Goal: Task Accomplishment & Management: Manage account settings

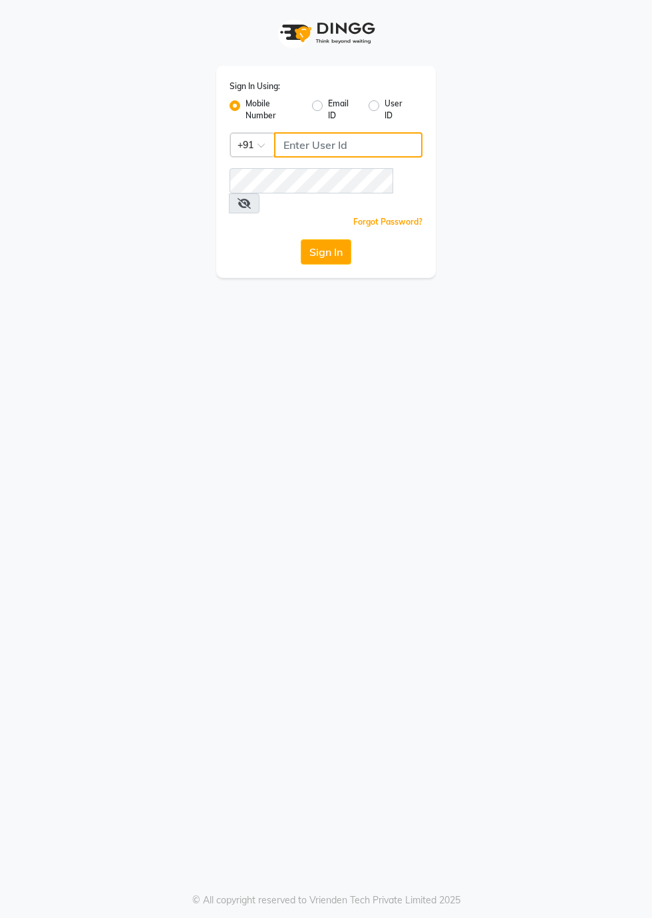
click at [346, 139] on input "Username" at bounding box center [348, 144] width 148 height 25
type input "9289961171"
click at [301, 239] on button "Sign In" at bounding box center [326, 251] width 51 height 25
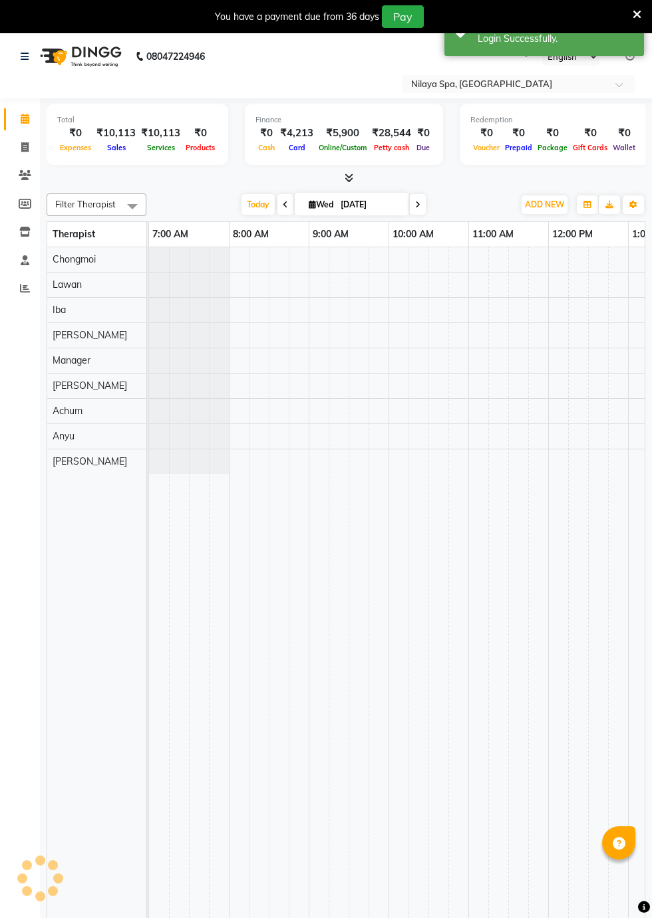
select select "en"
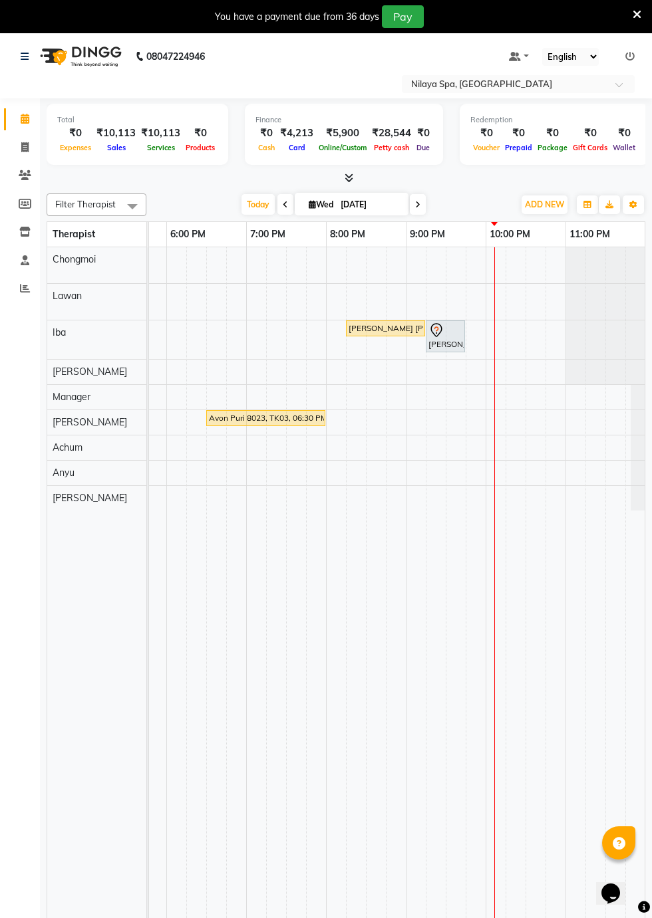
click at [412, 408] on td at bounding box center [416, 593] width 20 height 692
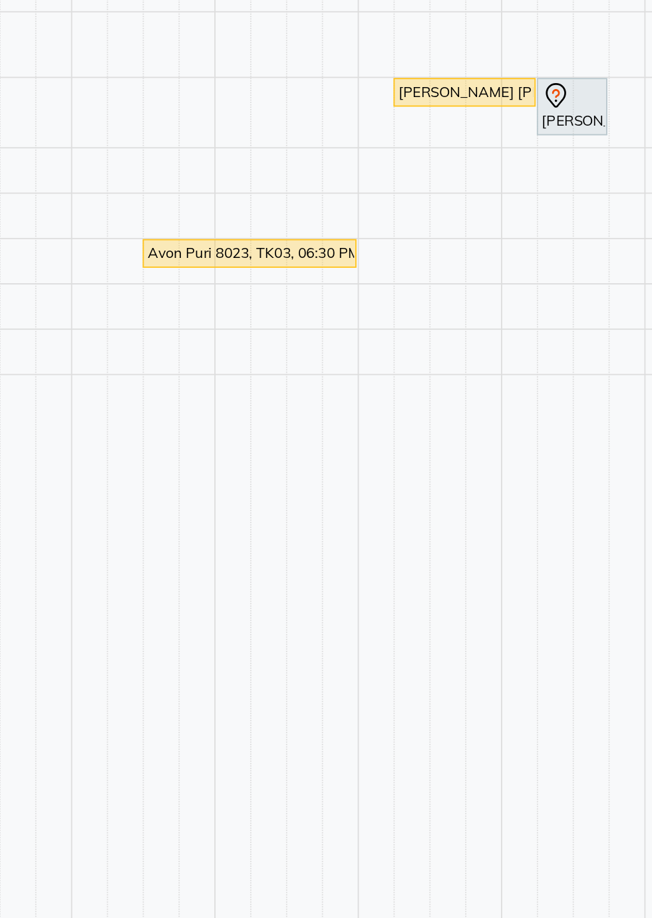
scroll to position [0, 795]
click at [461, 415] on td at bounding box center [461, 591] width 20 height 692
click at [463, 419] on td at bounding box center [461, 591] width 20 height 692
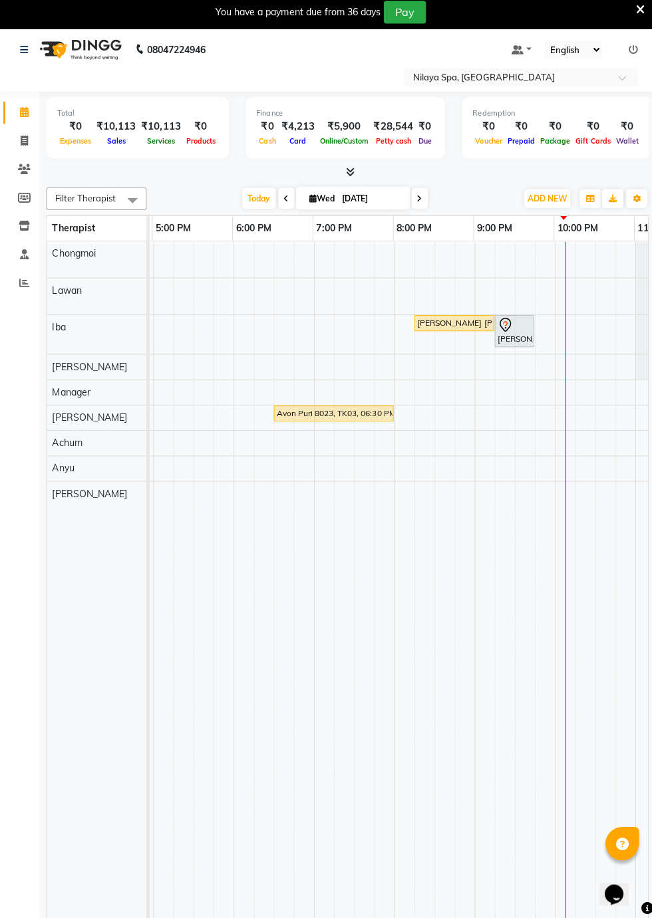
scroll to position [0, 794]
click at [456, 422] on td at bounding box center [462, 591] width 20 height 692
click at [484, 412] on div at bounding box center [482, 420] width 20 height 25
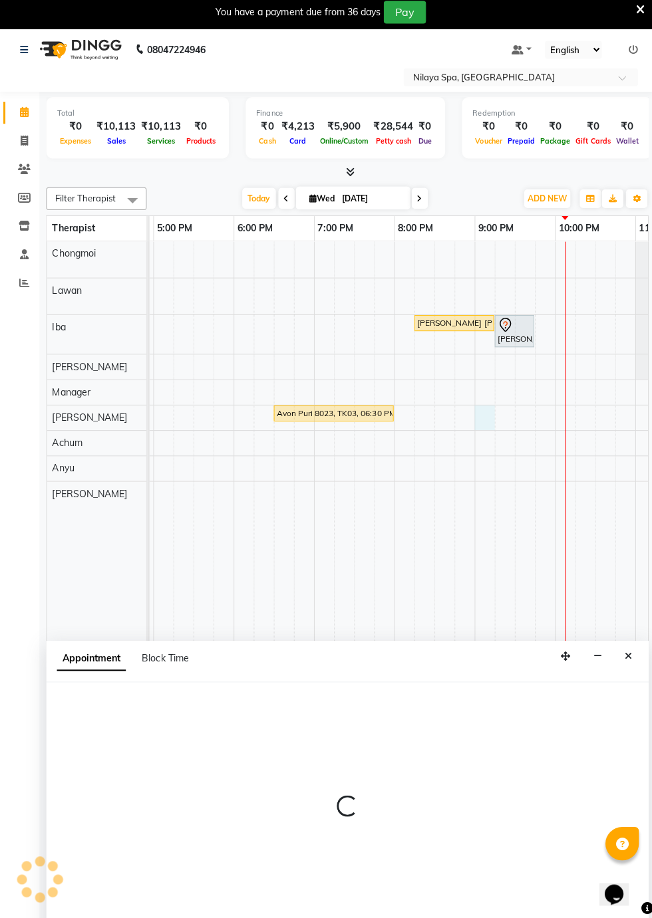
scroll to position [3, 0]
select select "88434"
select select "tentative"
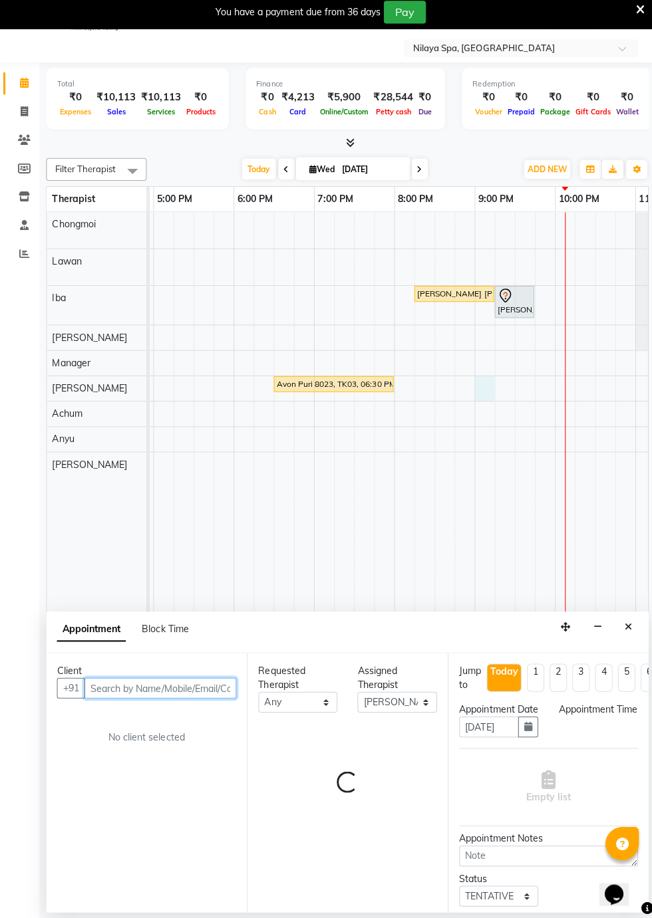
select select "1260"
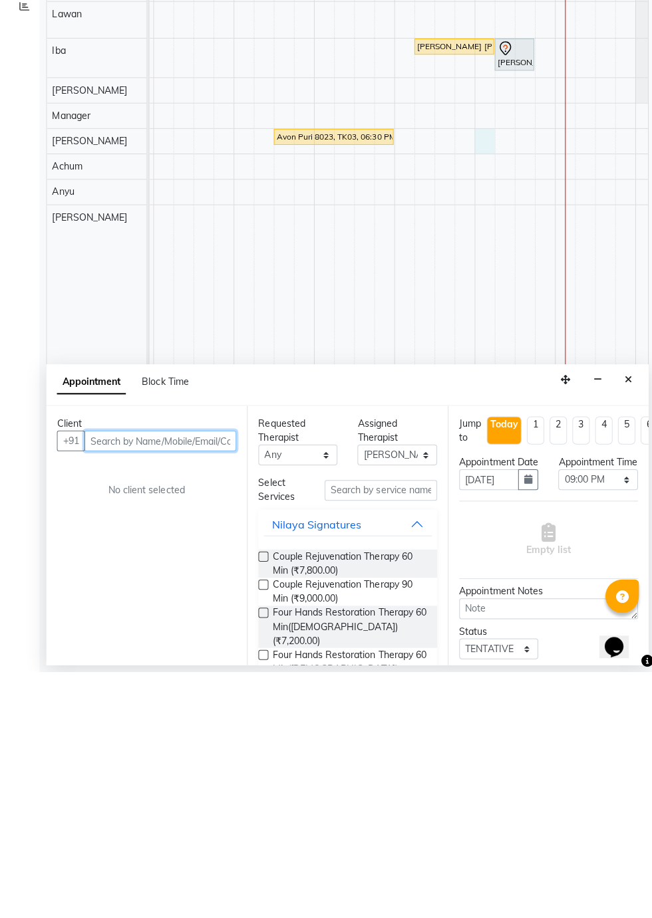
scroll to position [32, 0]
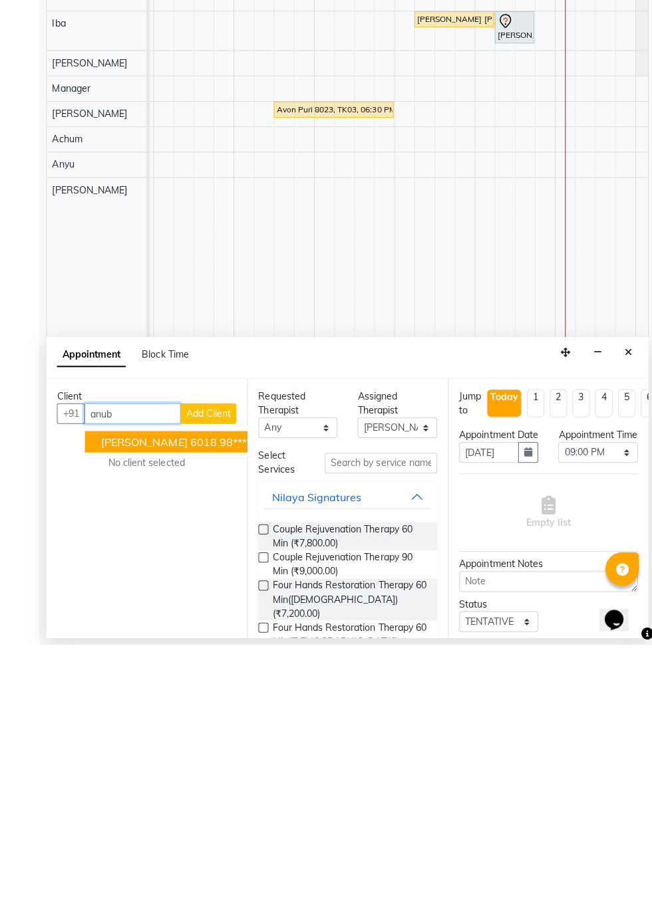
click at [195, 714] on span "[PERSON_NAME] 6018" at bounding box center [158, 716] width 115 height 13
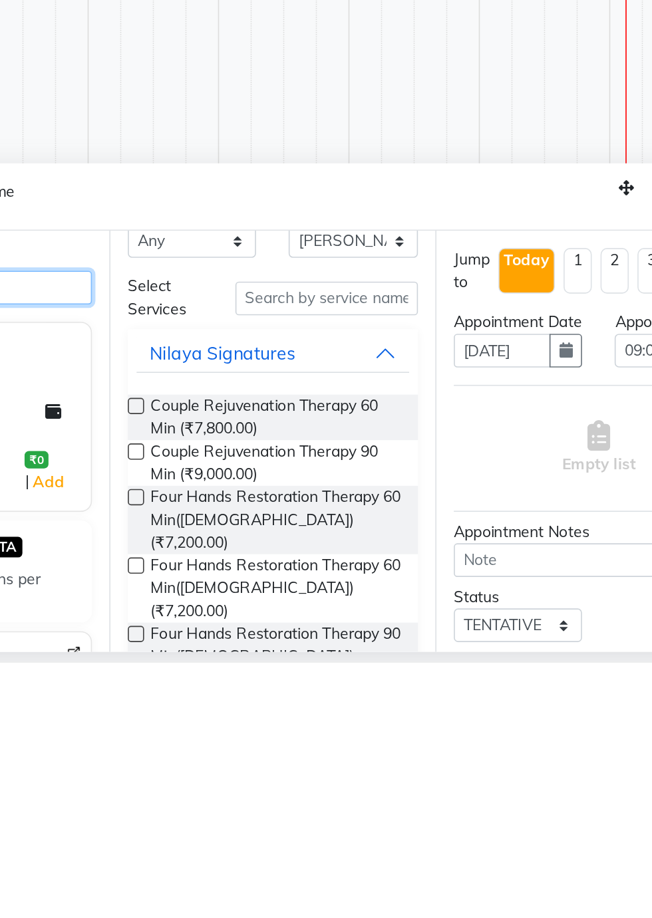
scroll to position [35, 0]
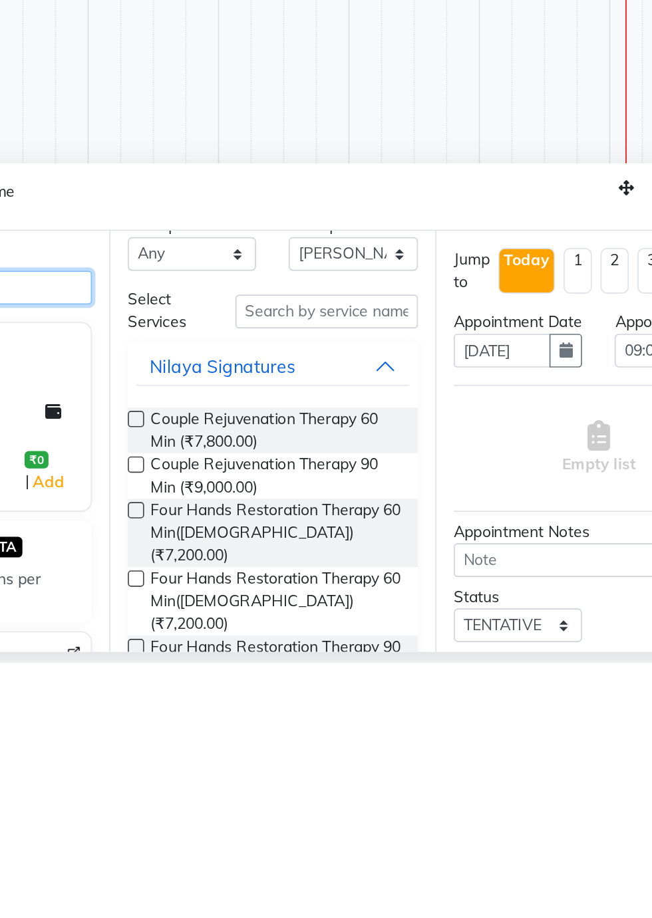
type input "98******28"
click at [407, 699] on input "text" at bounding box center [379, 703] width 112 height 21
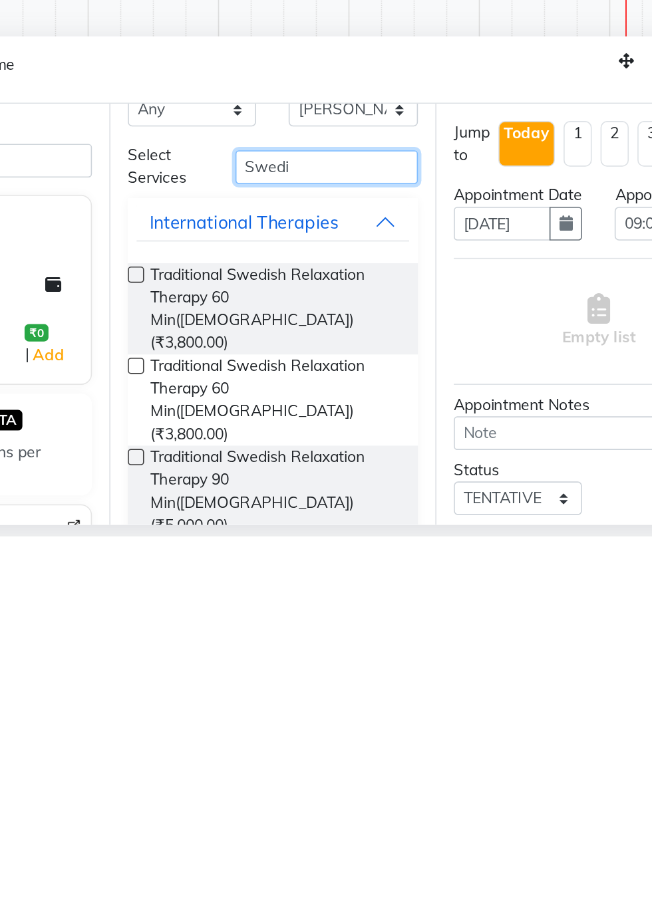
scroll to position [32, 0]
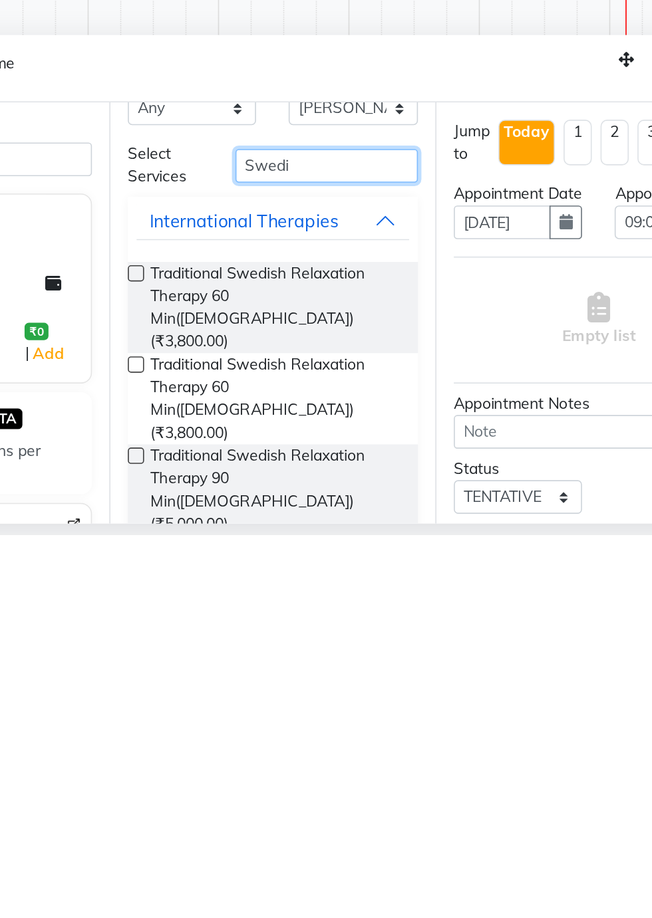
type input "Swedi"
click at [262, 865] on label at bounding box center [262, 870] width 10 height 10
click at [262, 867] on input "checkbox" at bounding box center [261, 871] width 9 height 9
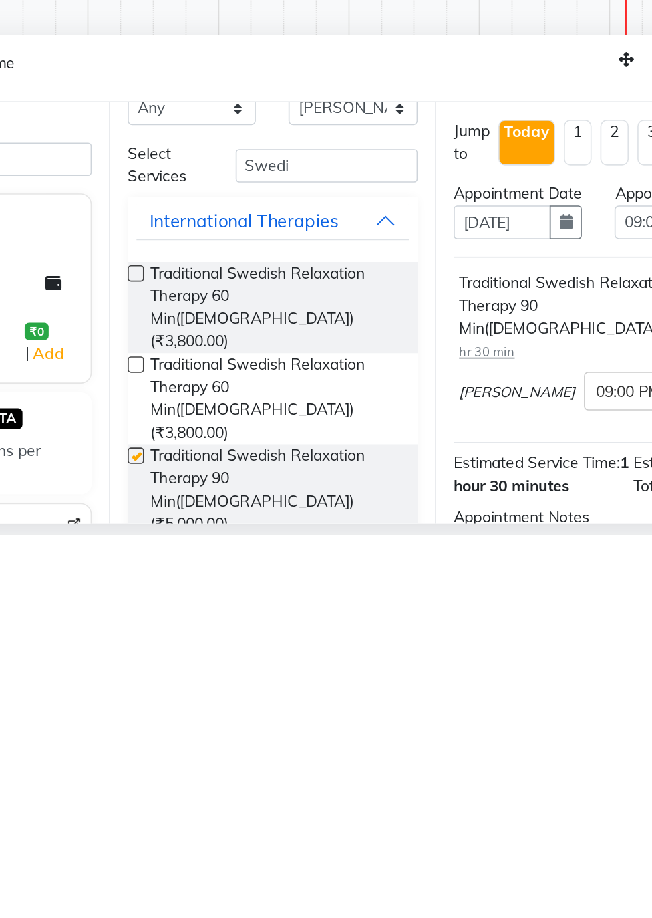
scroll to position [31, 0]
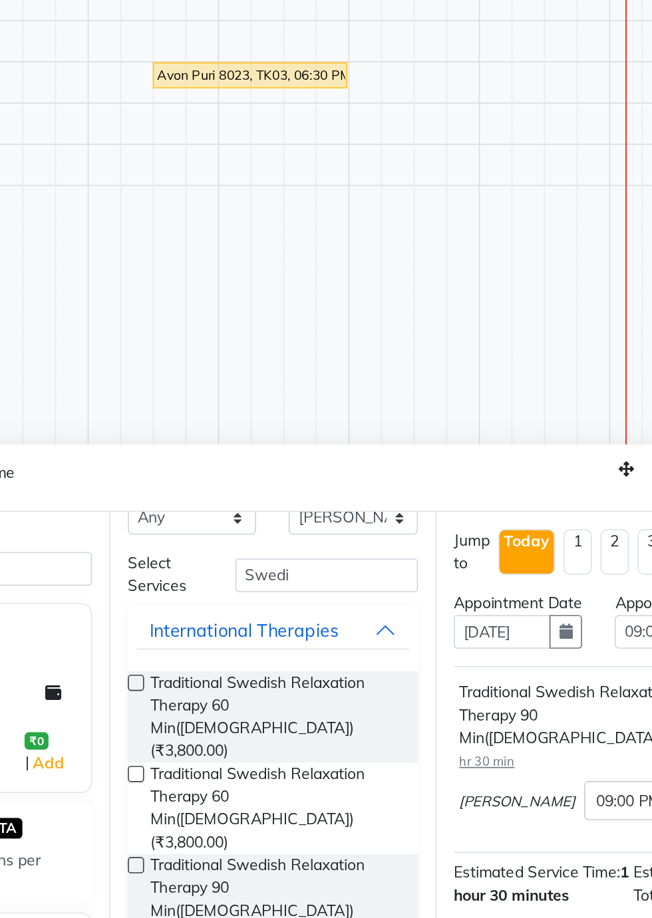
checkbox input "false"
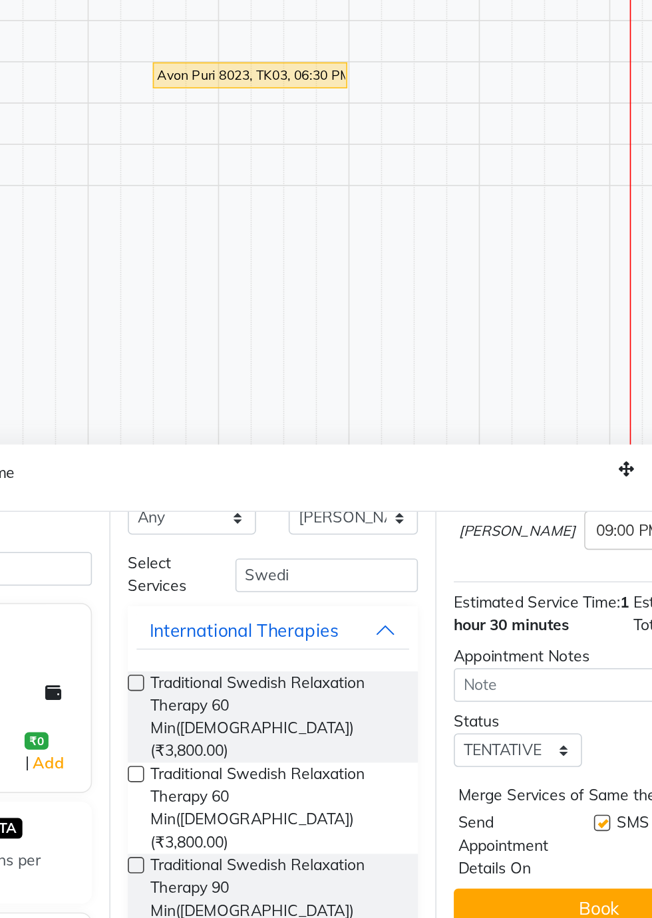
scroll to position [187, 0]
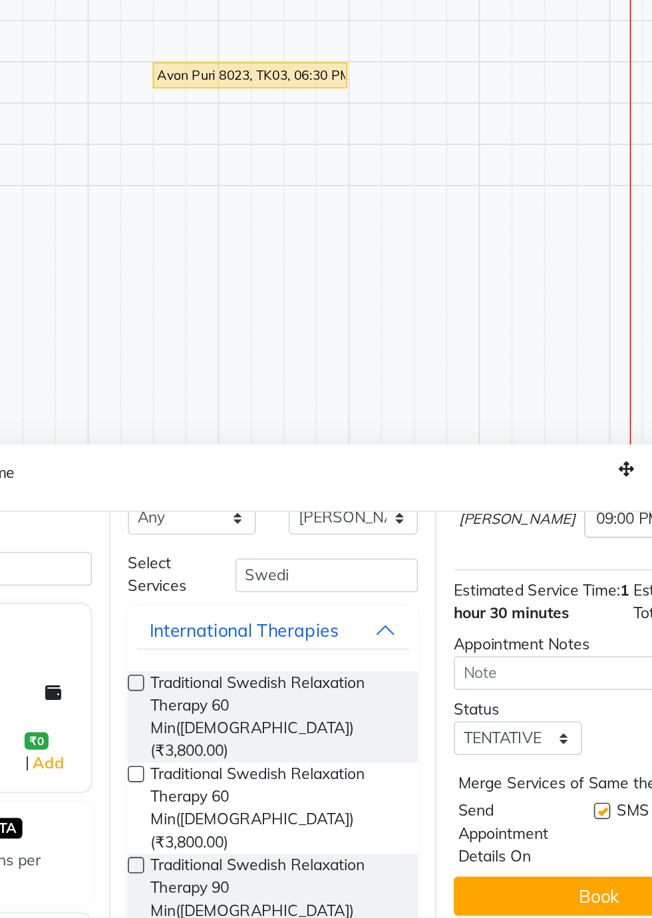
click at [533, 896] on button "Book" at bounding box center [546, 890] width 178 height 24
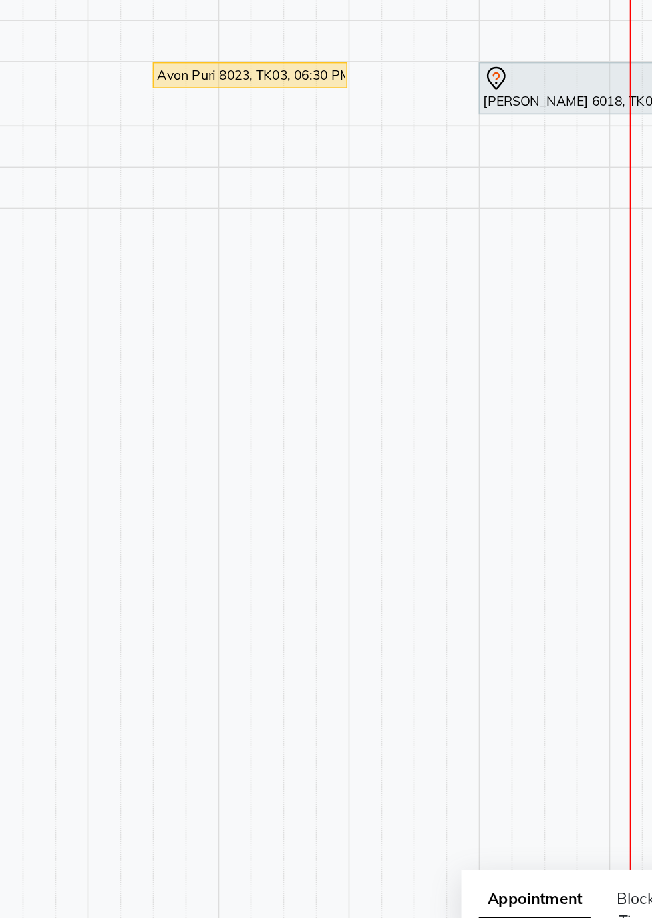
scroll to position [0, 0]
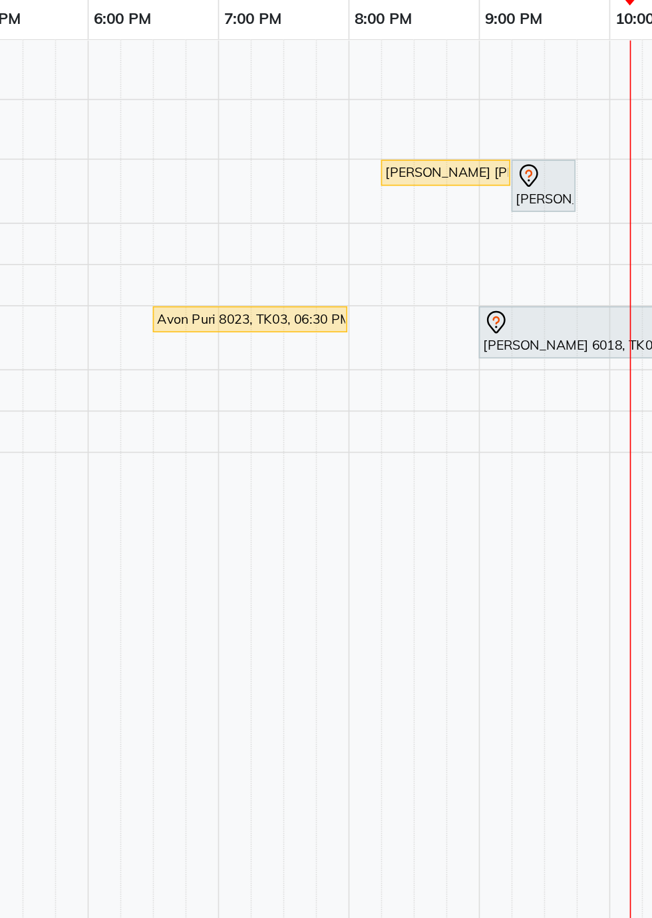
click at [506, 424] on div "[PERSON_NAME] 6018, TK05, 09:00 PM-10:30 PM, Traditional Swedish Relaxation The…" at bounding box center [531, 426] width 116 height 28
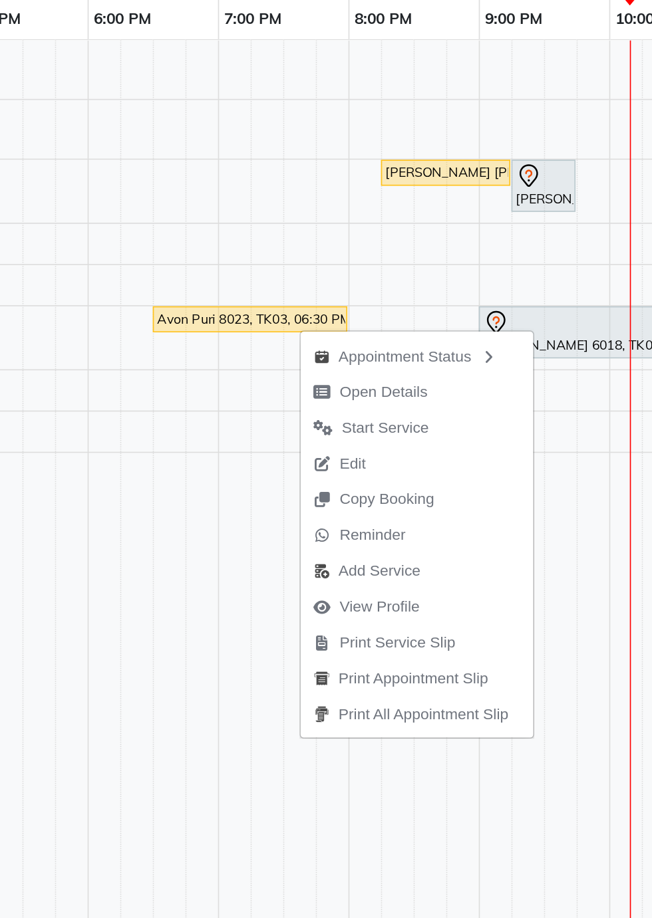
click at [425, 487] on span "Start Service" at bounding box center [414, 484] width 53 height 14
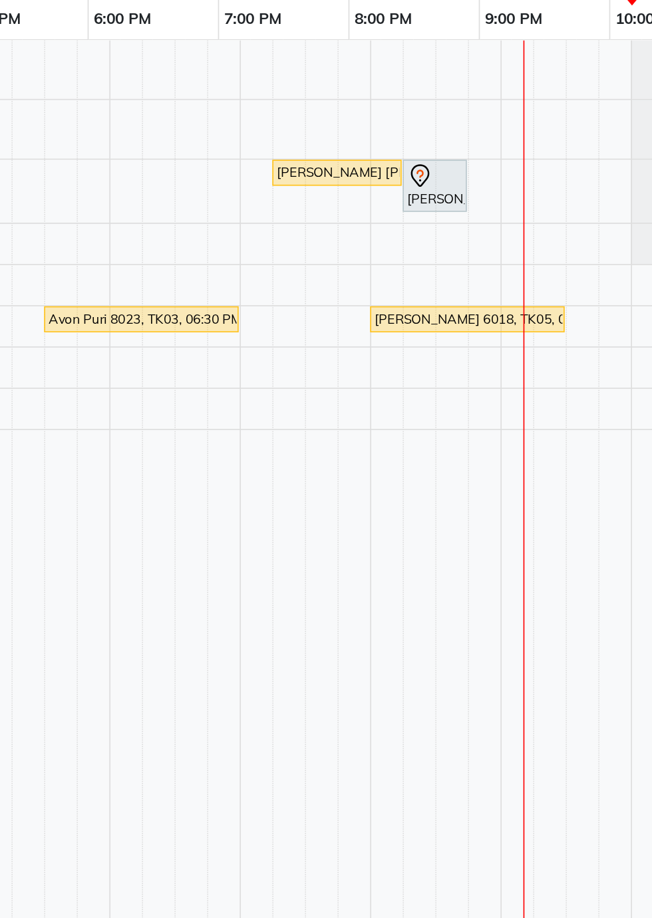
scroll to position [0, 860]
click at [442, 331] on icon at bounding box center [436, 330] width 16 height 16
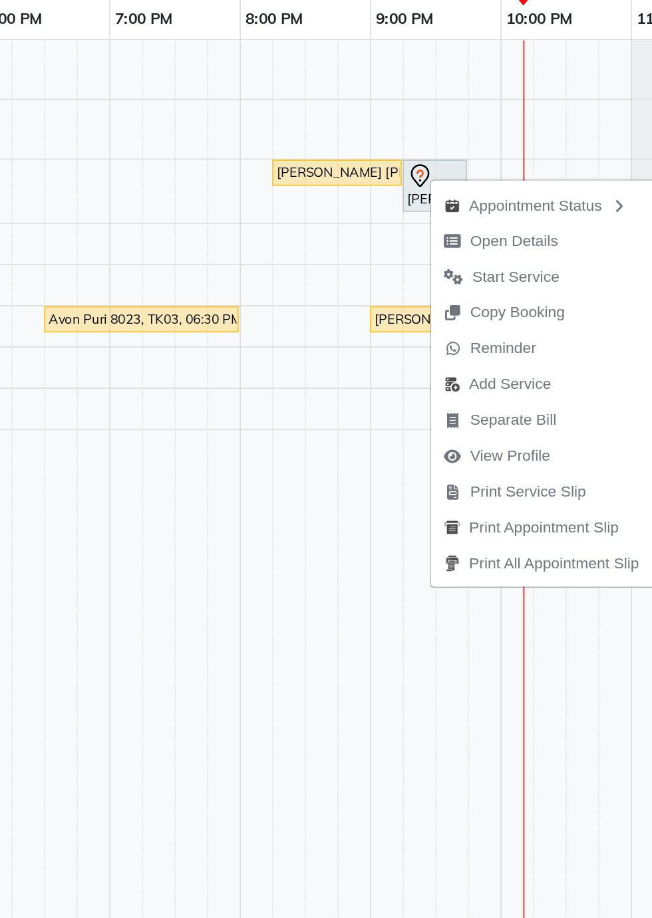
click at [504, 391] on span "Start Service" at bounding box center [494, 392] width 53 height 14
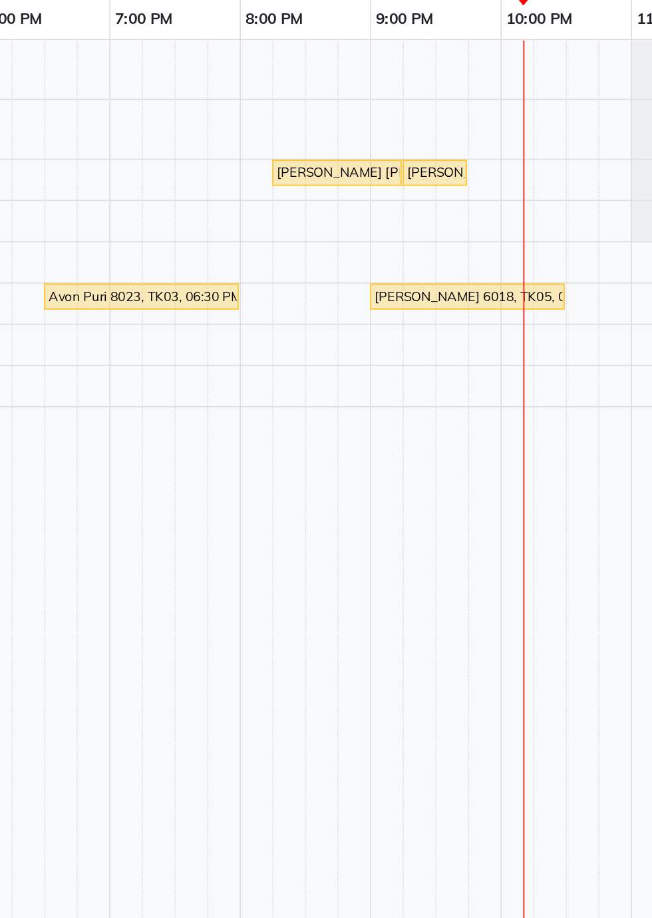
click at [353, 322] on div "[PERSON_NAME] [PERSON_NAME] 6042, TK04, 08:15 PM-09:15 PM, Traditional Swedish …" at bounding box center [385, 328] width 76 height 12
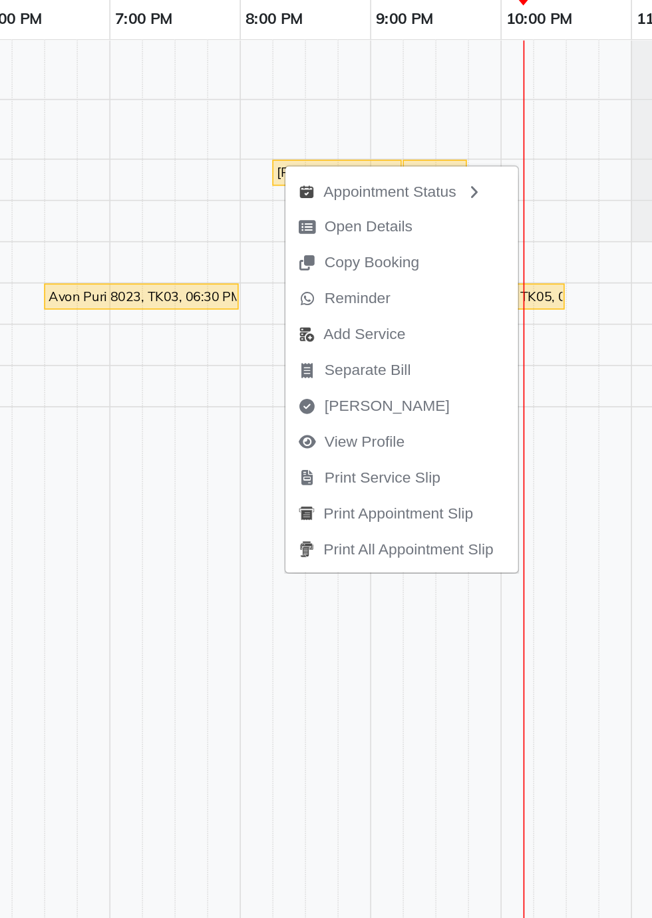
click at [415, 469] on span "[PERSON_NAME]" at bounding box center [416, 471] width 76 height 14
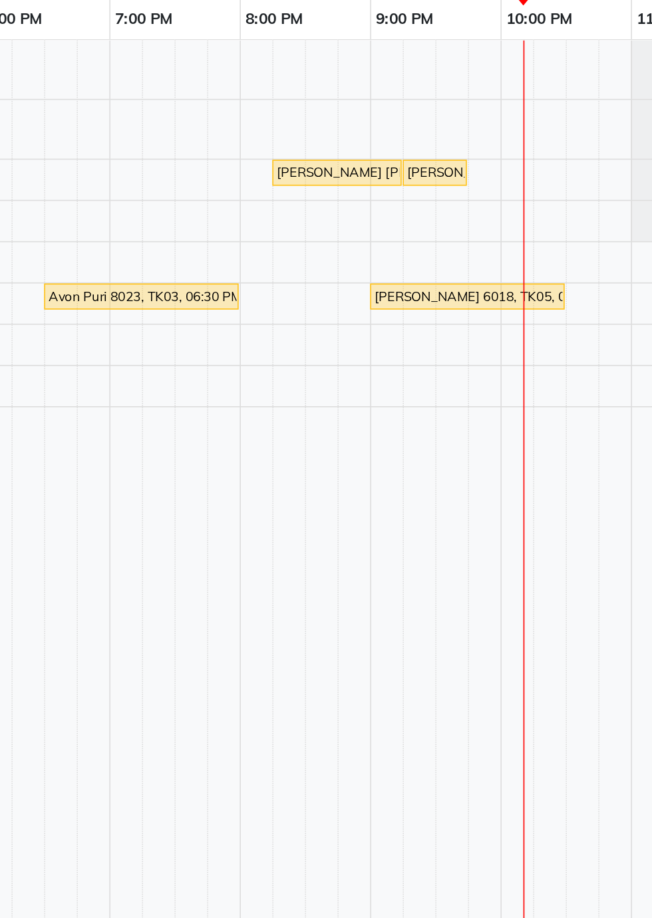
select select "8676"
select select "service"
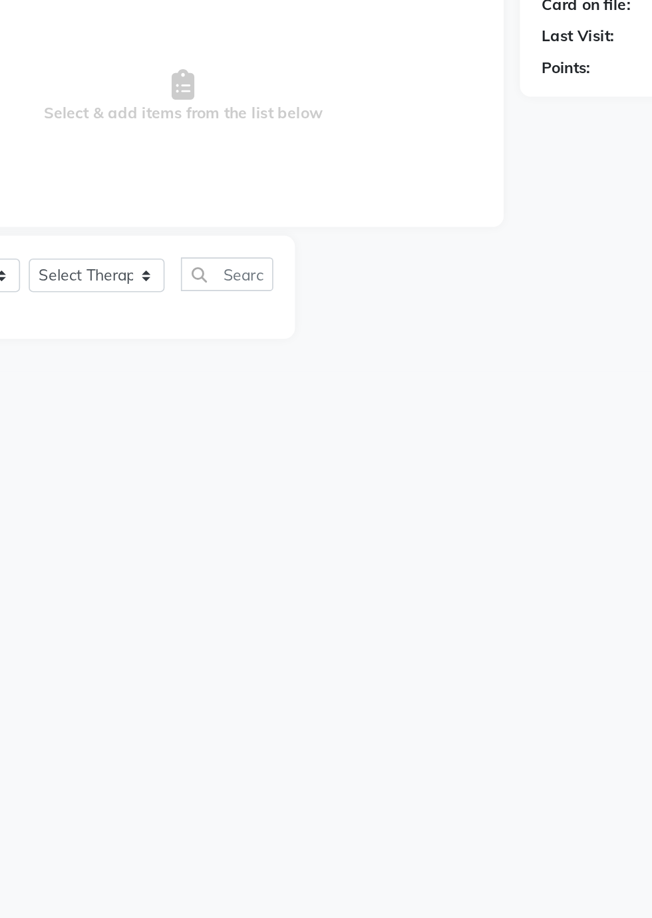
type input "76******10"
select select "87572"
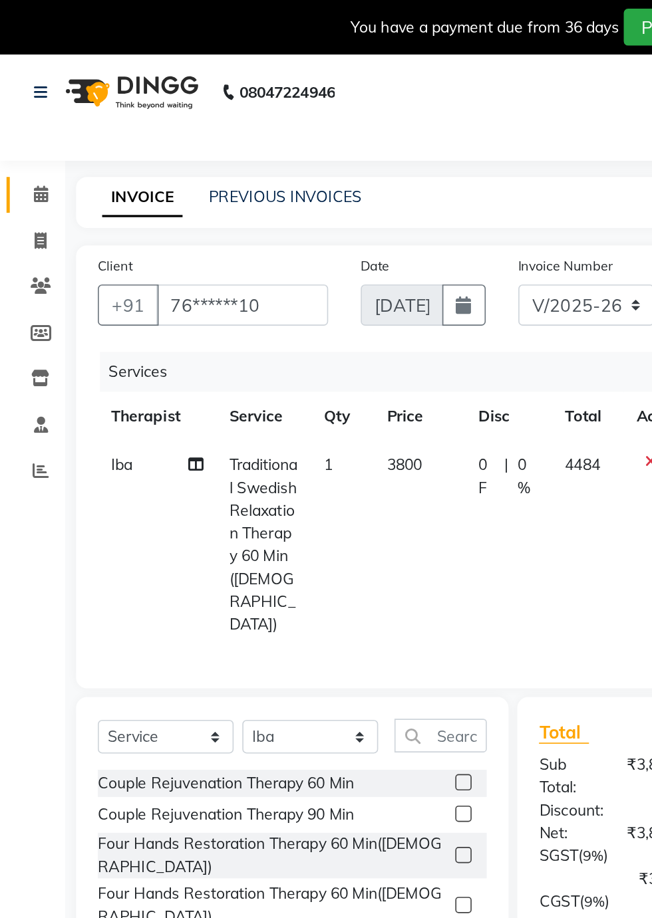
click at [28, 117] on icon at bounding box center [25, 119] width 9 height 10
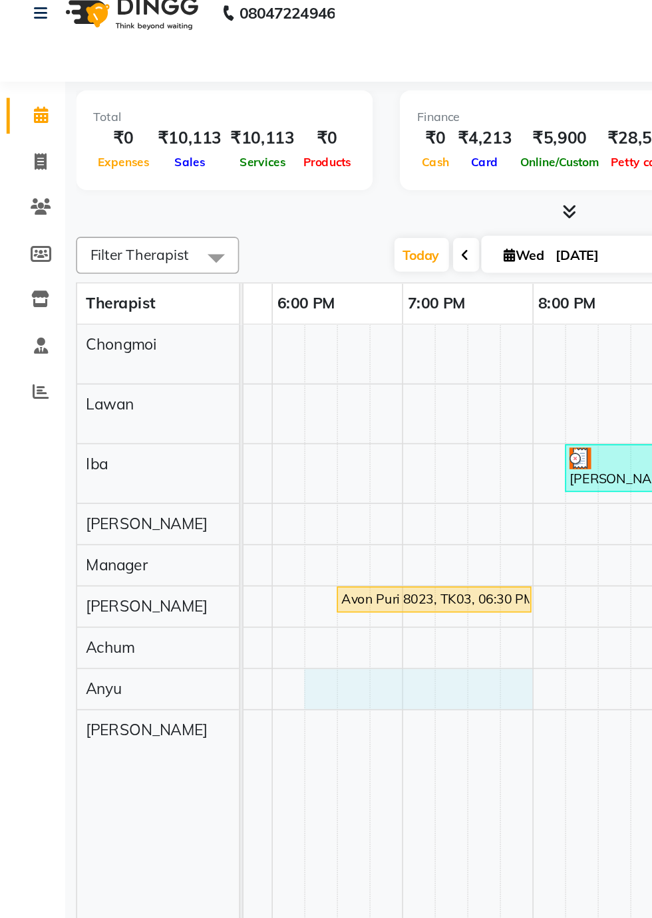
scroll to position [20, 0]
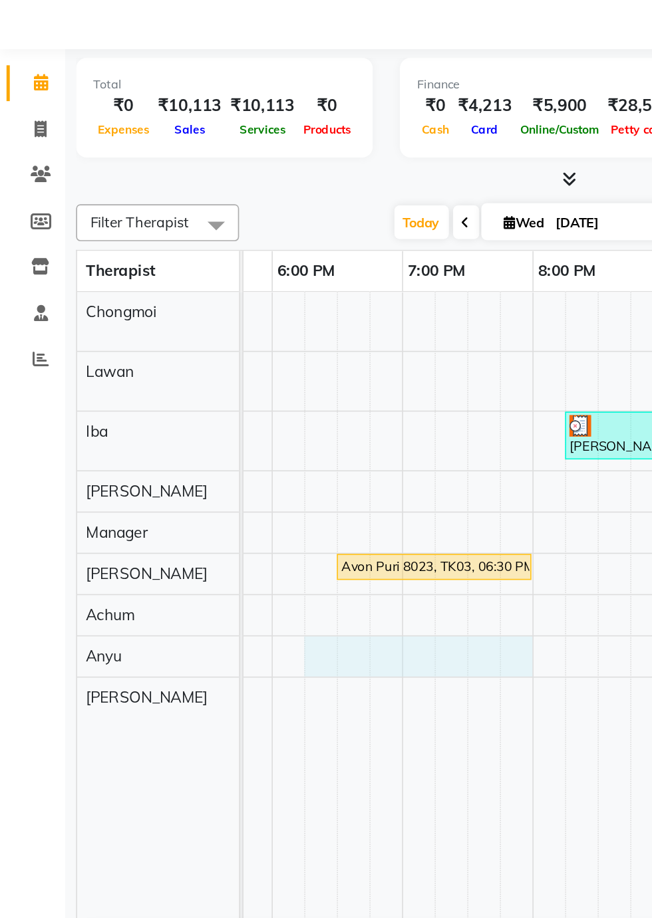
select select "89548"
select select "tentative"
select select "1095"
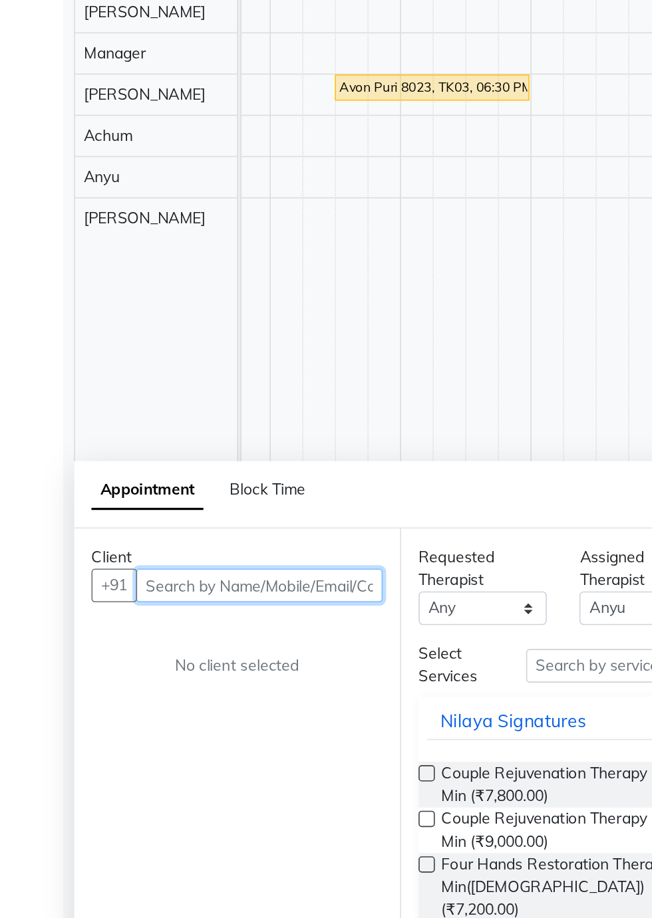
scroll to position [32, 0]
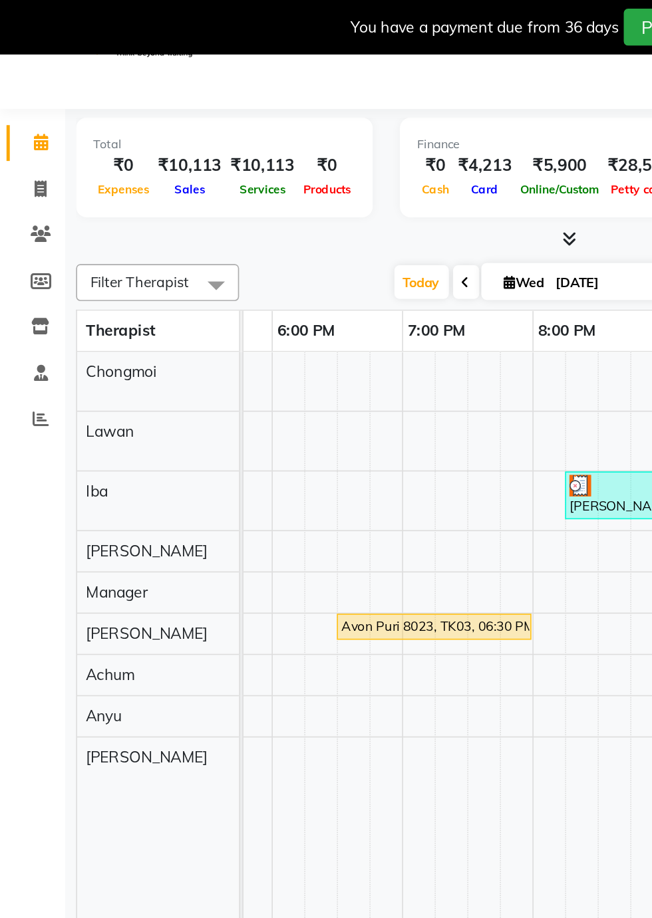
select select "service"
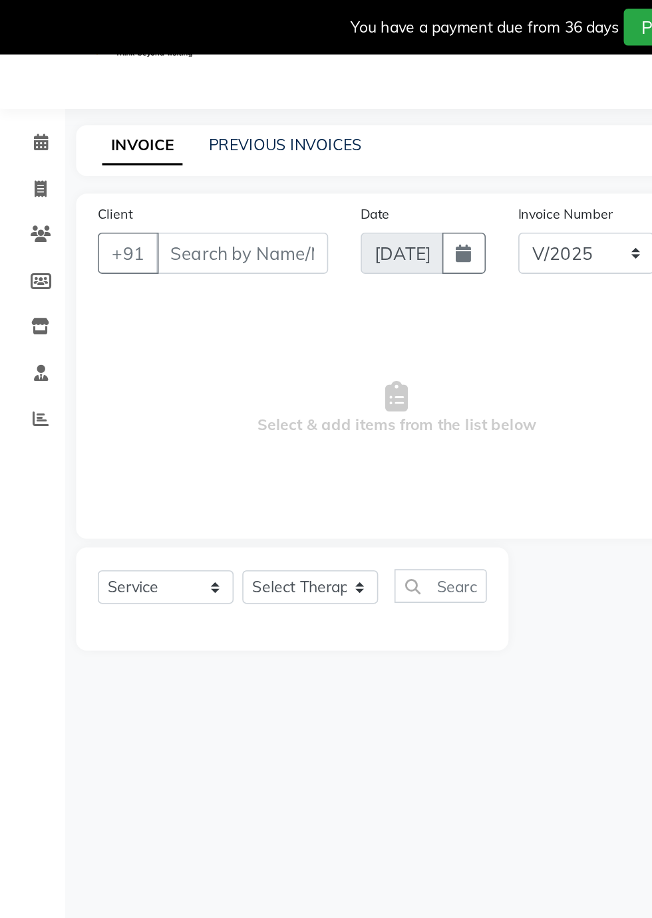
select select "8676"
type input "0185"
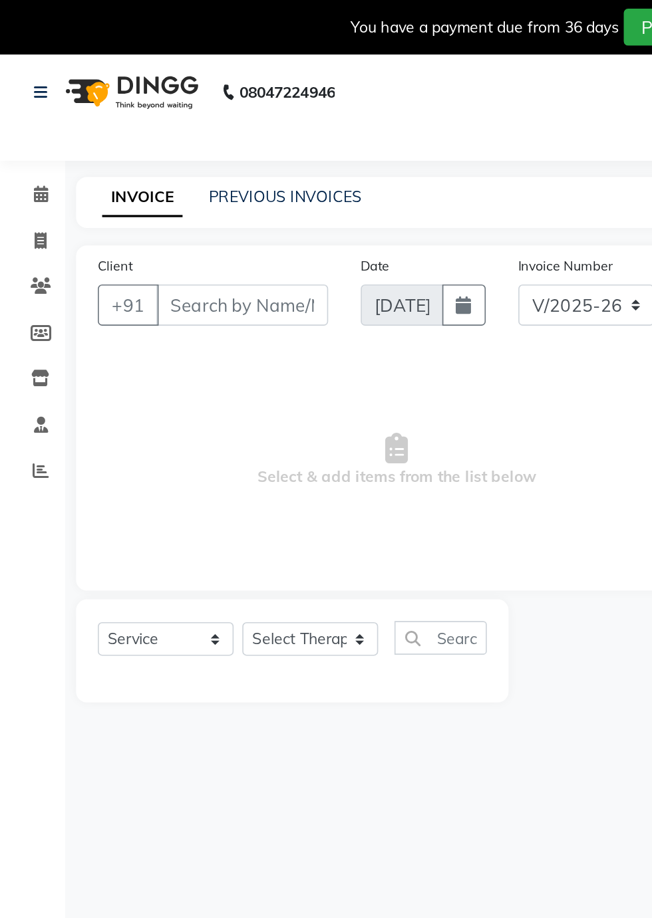
type input "76******10"
select select "87572"
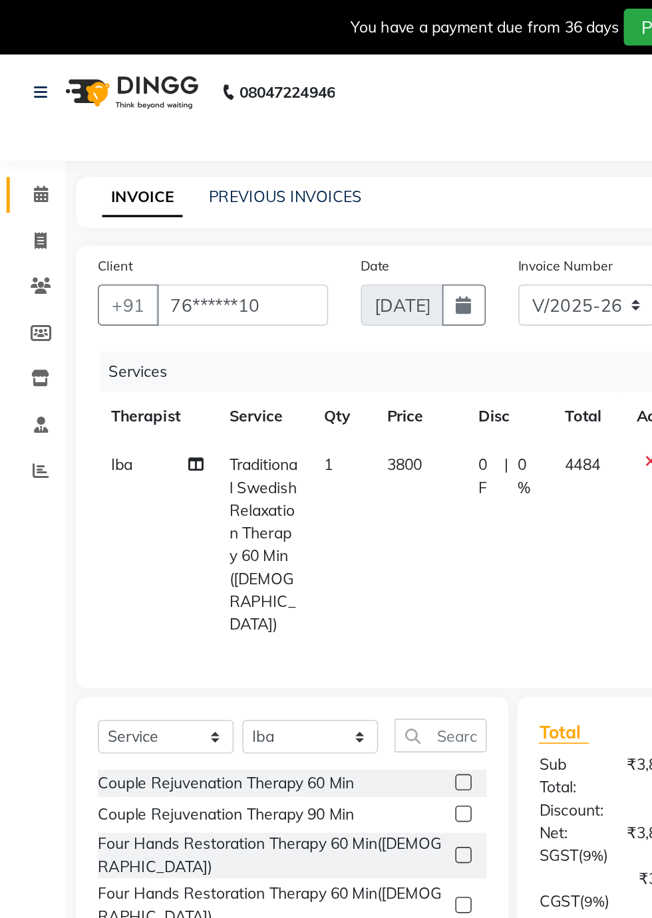
click at [21, 120] on icon at bounding box center [25, 119] width 9 height 10
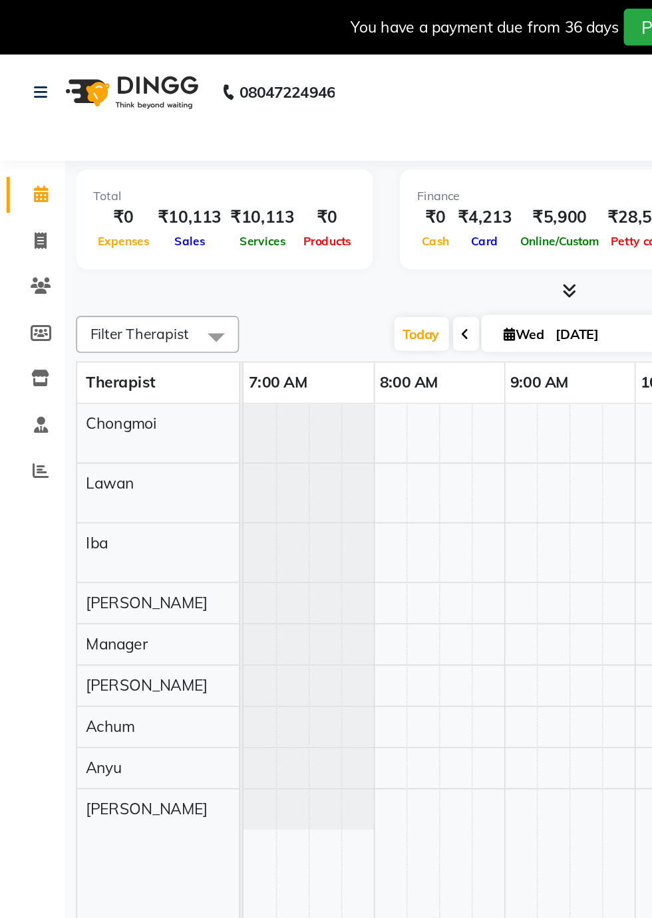
click at [277, 414] on td at bounding box center [279, 593] width 20 height 692
select select "88434"
select select "tentative"
select select "525"
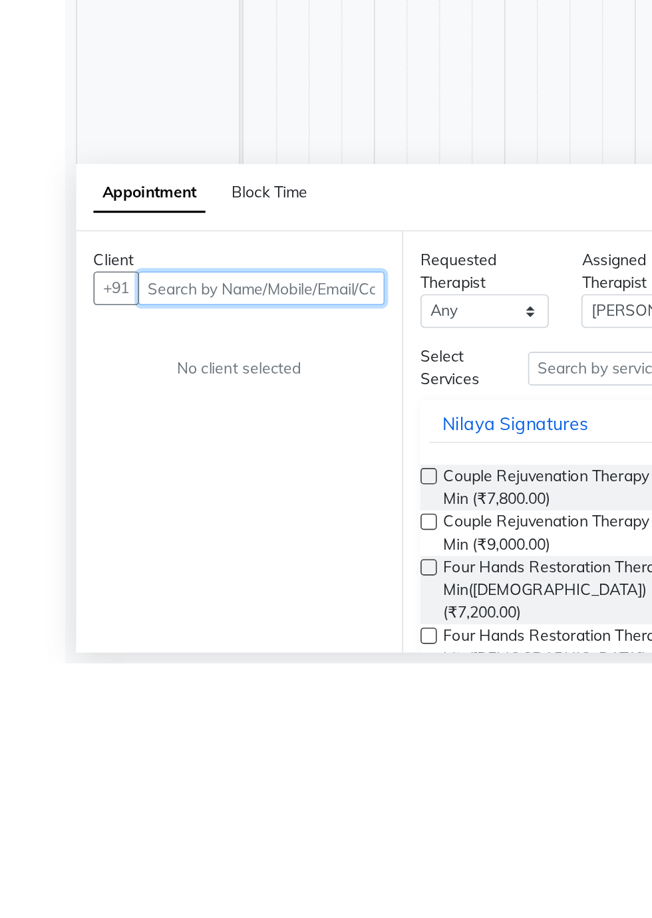
scroll to position [32, 0]
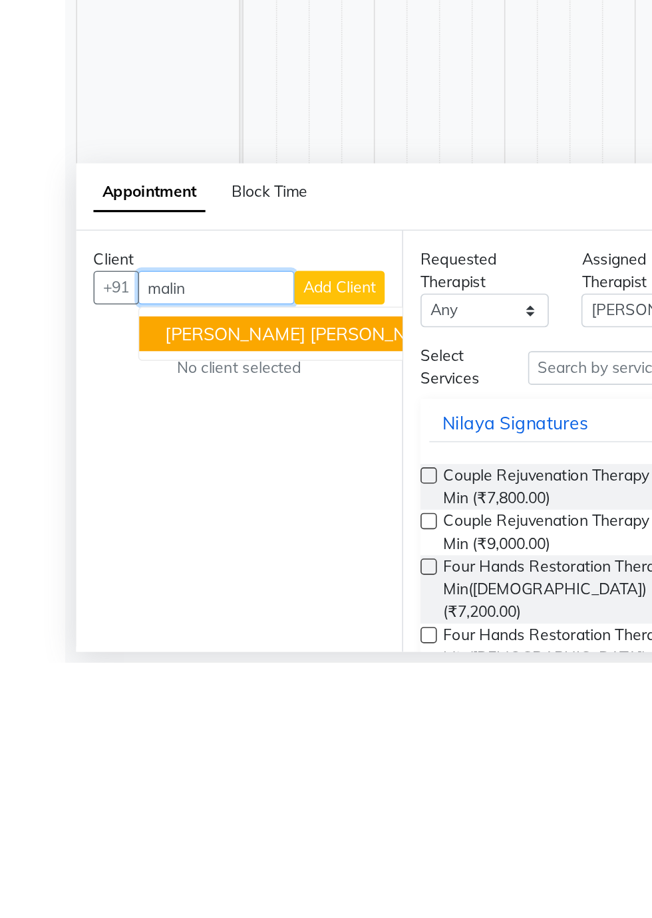
click at [190, 715] on span "[PERSON_NAME] [PERSON_NAME] 2019" at bounding box center [202, 716] width 203 height 13
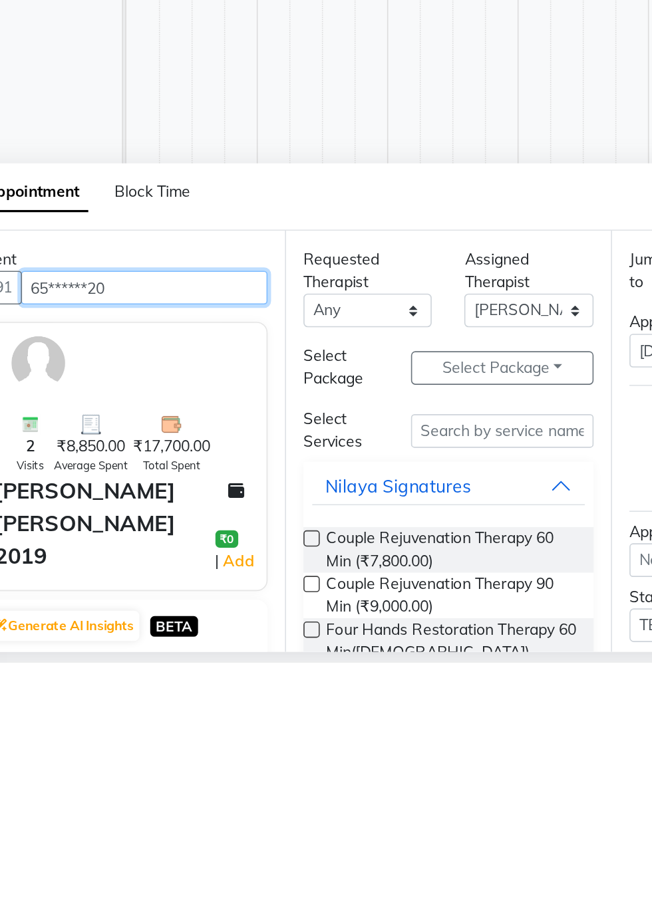
type input "65******20"
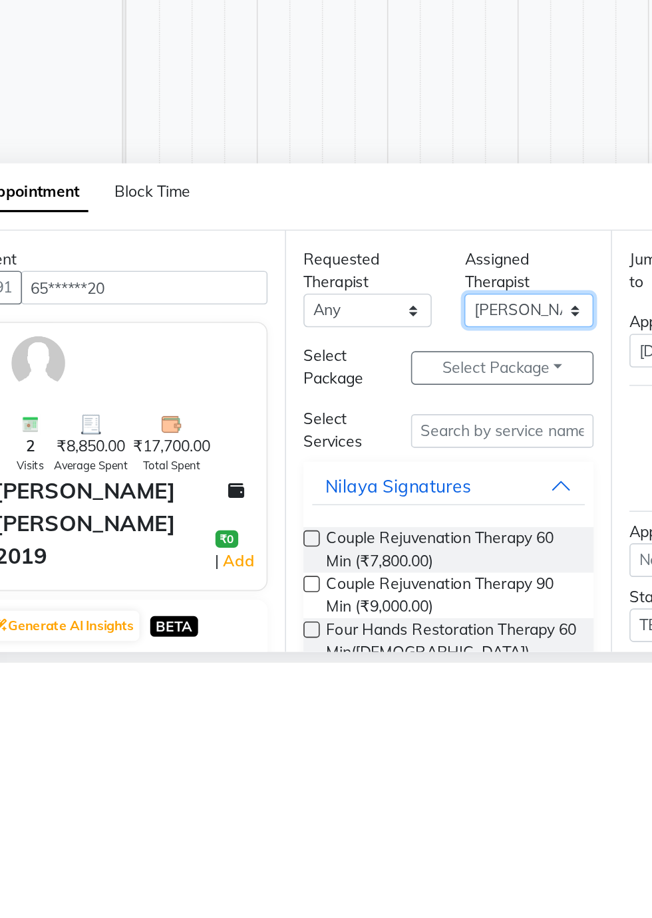
click at [424, 701] on select "Select Achum [PERSON_NAME] Iba Lawan Manager [PERSON_NAME]" at bounding box center [395, 702] width 78 height 21
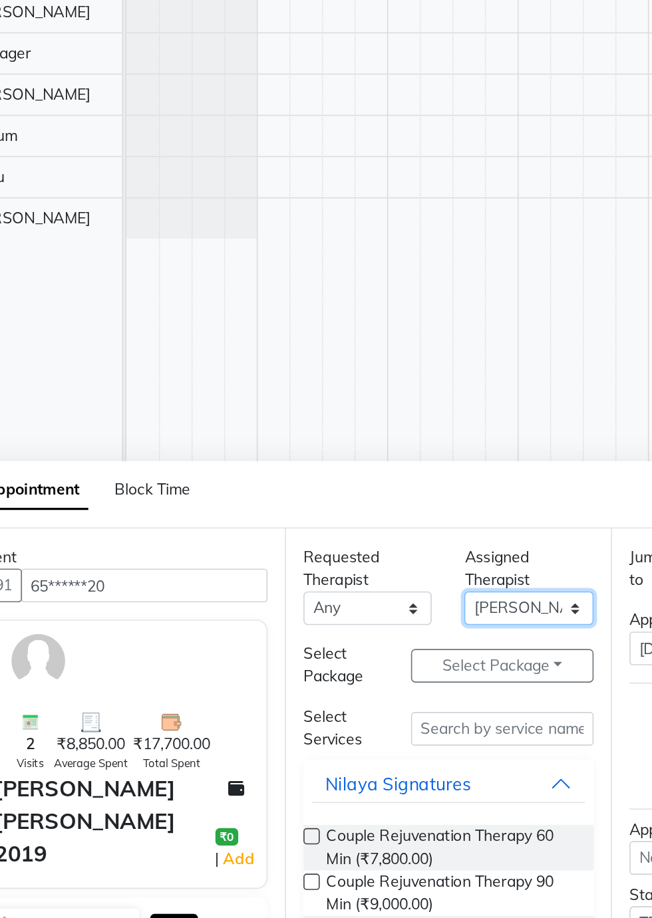
select select "87572"
click at [356, 693] on select "Select Achum [PERSON_NAME] Iba Lawan Manager [PERSON_NAME]" at bounding box center [395, 703] width 78 height 21
click at [411, 737] on button "Select Package Toggle Dropdown" at bounding box center [379, 738] width 112 height 21
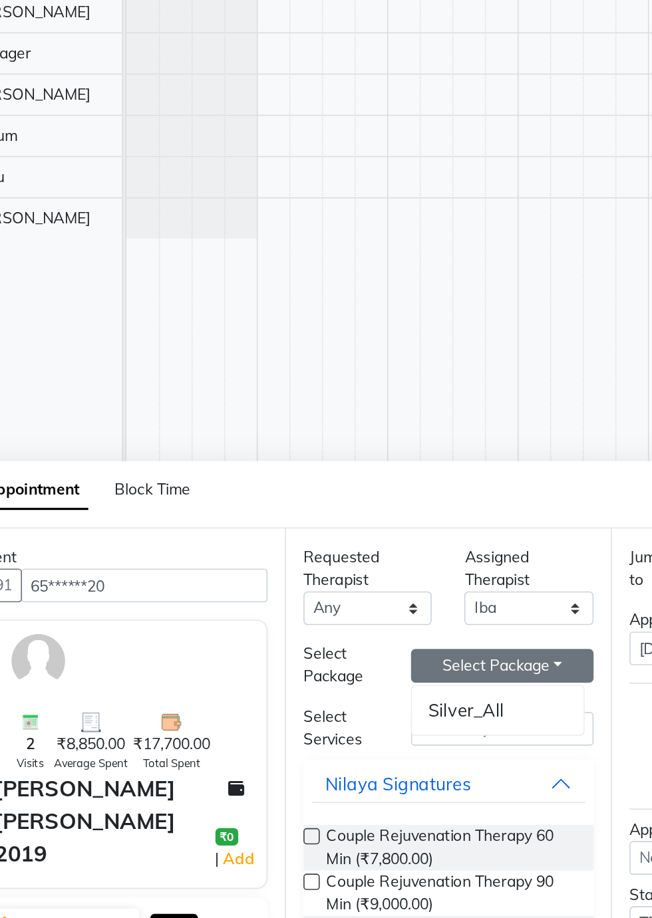
click at [378, 767] on li "Silver_All" at bounding box center [376, 765] width 105 height 19
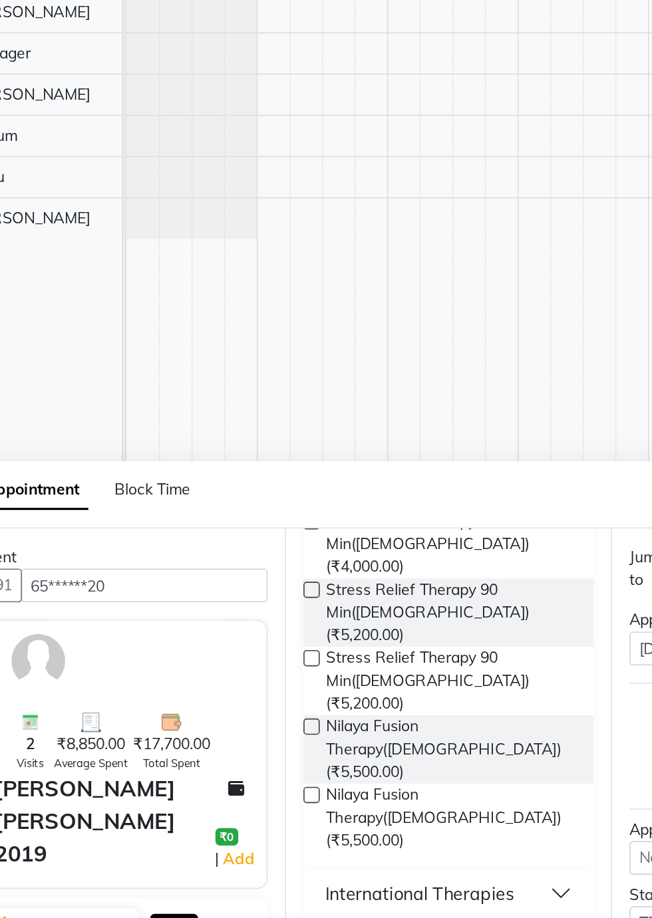
scroll to position [467, 0]
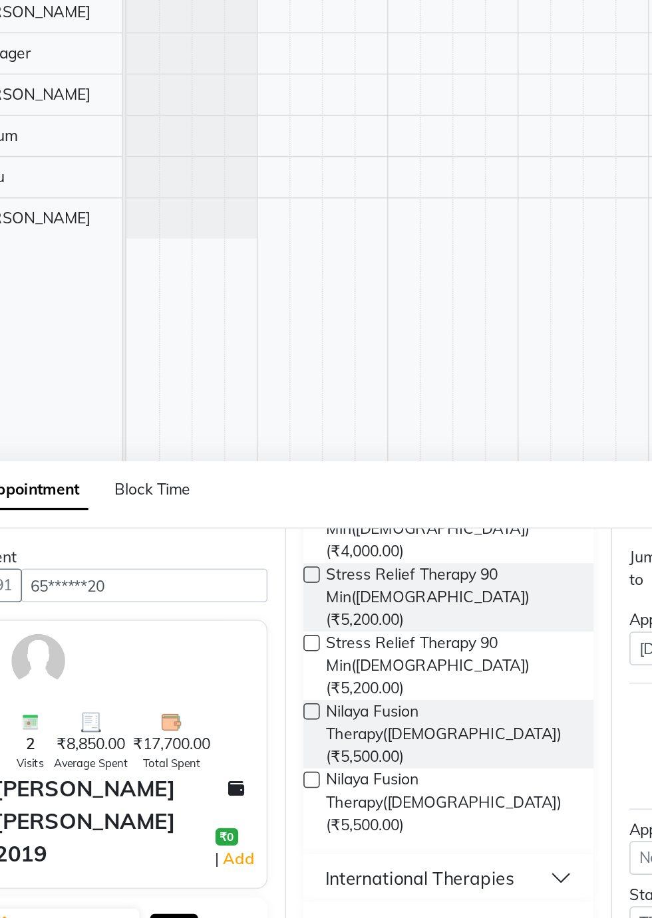
click at [411, 856] on button "International Therapies" at bounding box center [346, 868] width 167 height 24
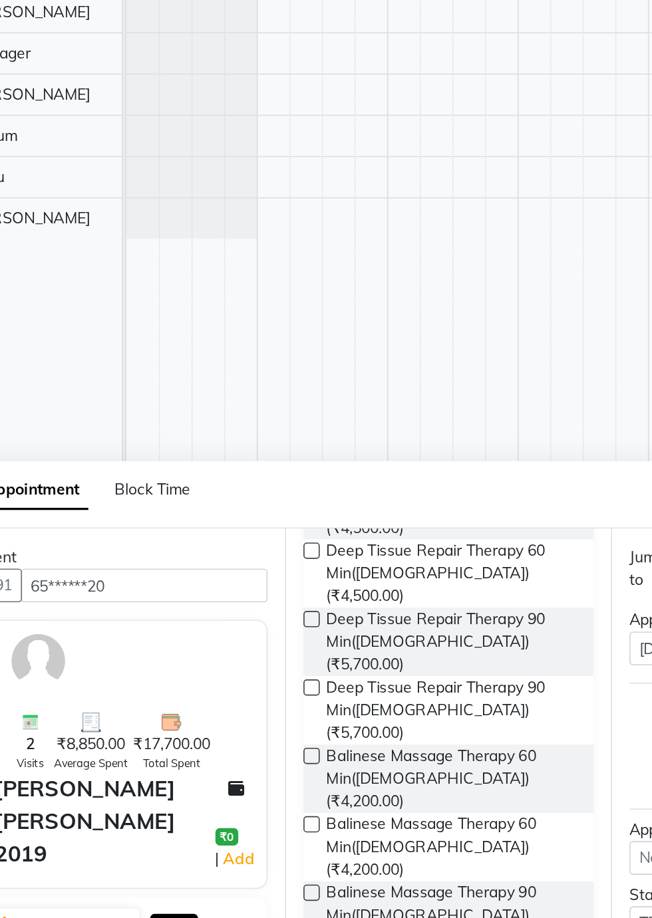
scroll to position [757, 0]
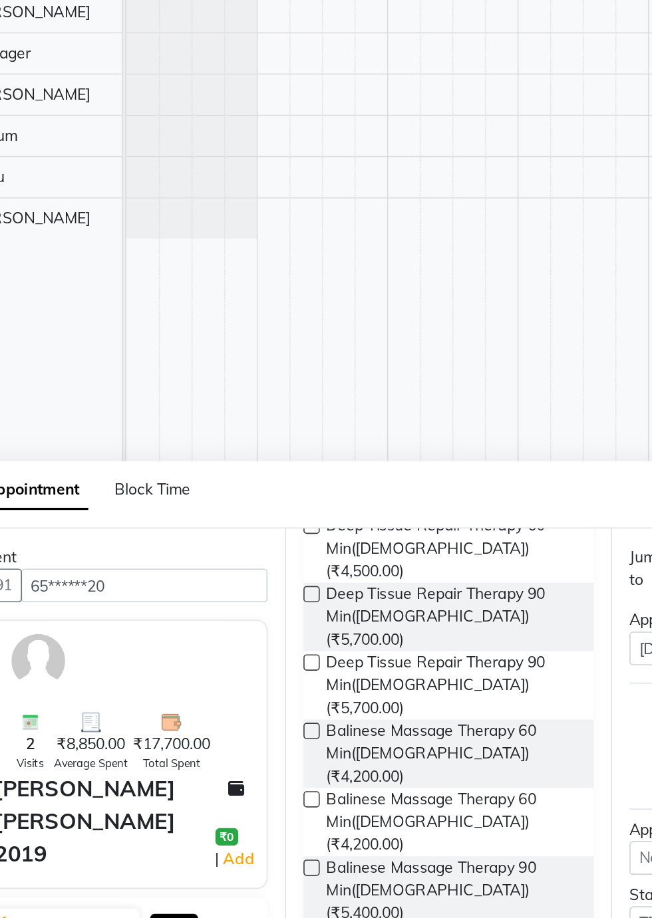
checkbox input "false"
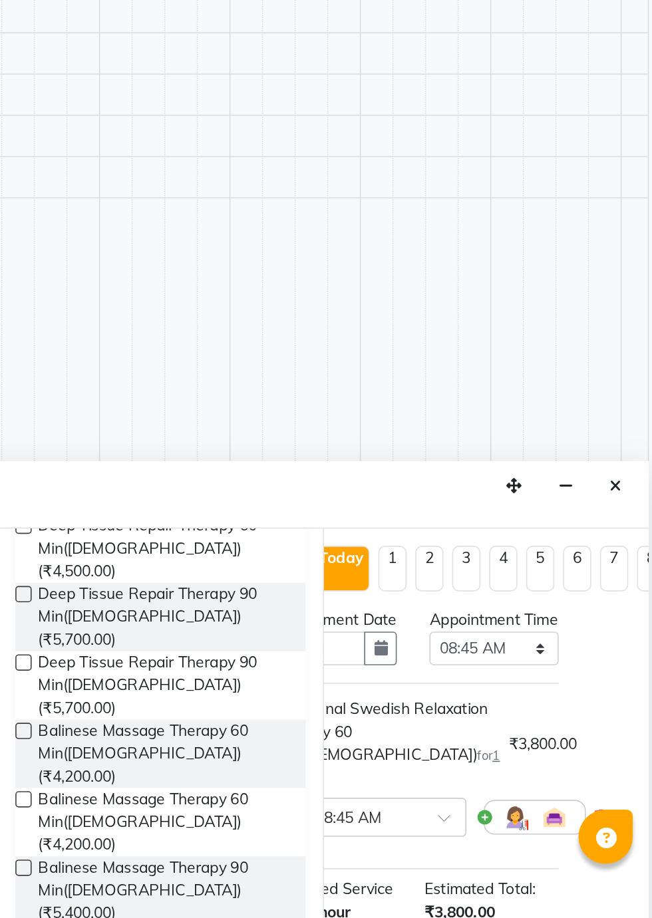
scroll to position [0, 74]
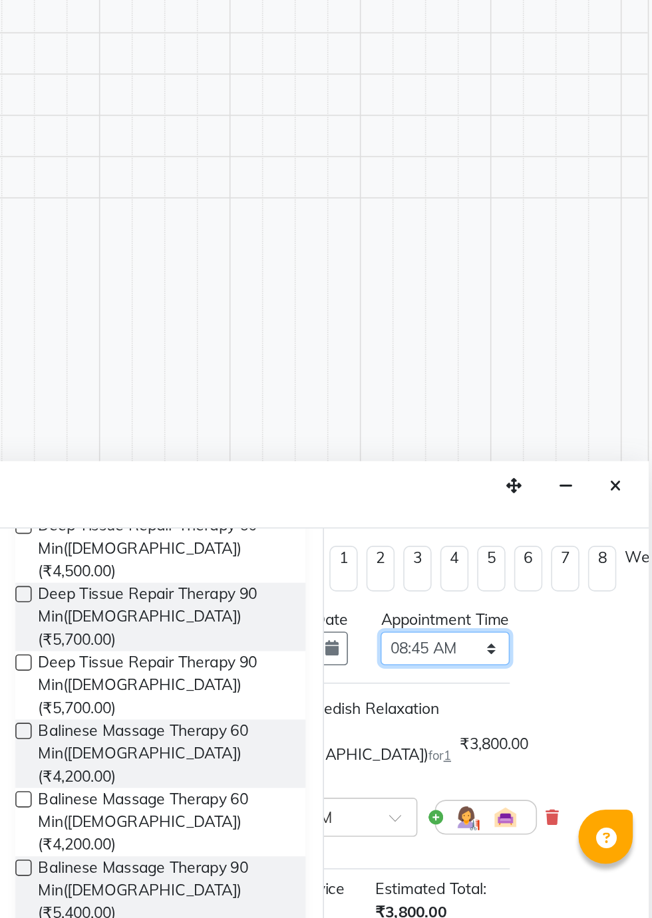
click at [545, 737] on select "Select 08:00 AM 08:15 AM 08:30 AM 08:45 AM 09:00 AM 09:15 AM 09:30 AM 09:45 AM …" at bounding box center [520, 727] width 78 height 21
select select "1335"
click at [481, 728] on select "Select 08:00 AM 08:15 AM 08:30 AM 08:45 AM 09:00 AM 09:15 AM 09:30 AM 09:45 AM …" at bounding box center [520, 727] width 78 height 21
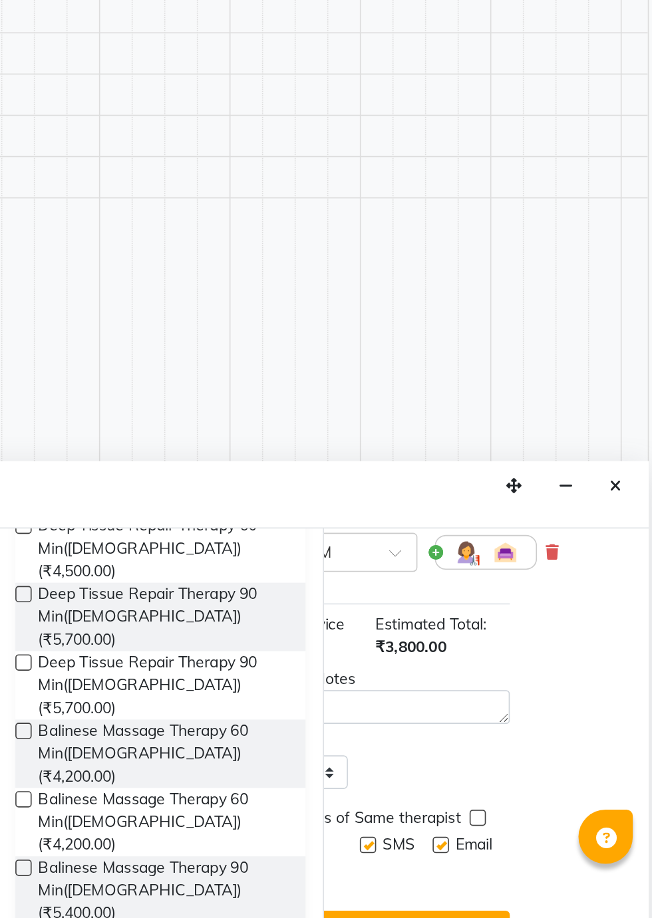
scroll to position [173, 74]
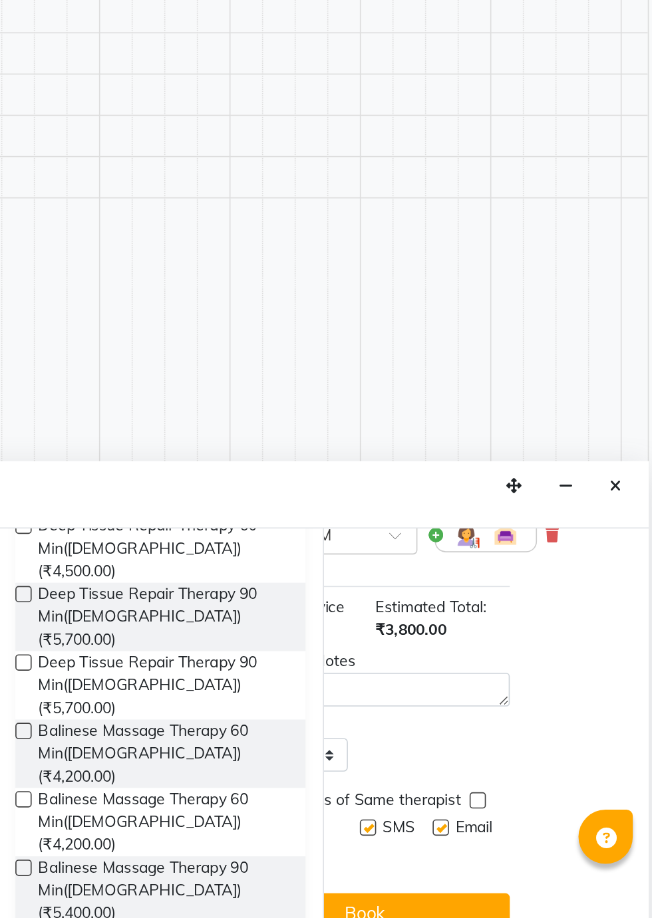
click at [504, 886] on button "Book" at bounding box center [471, 890] width 178 height 24
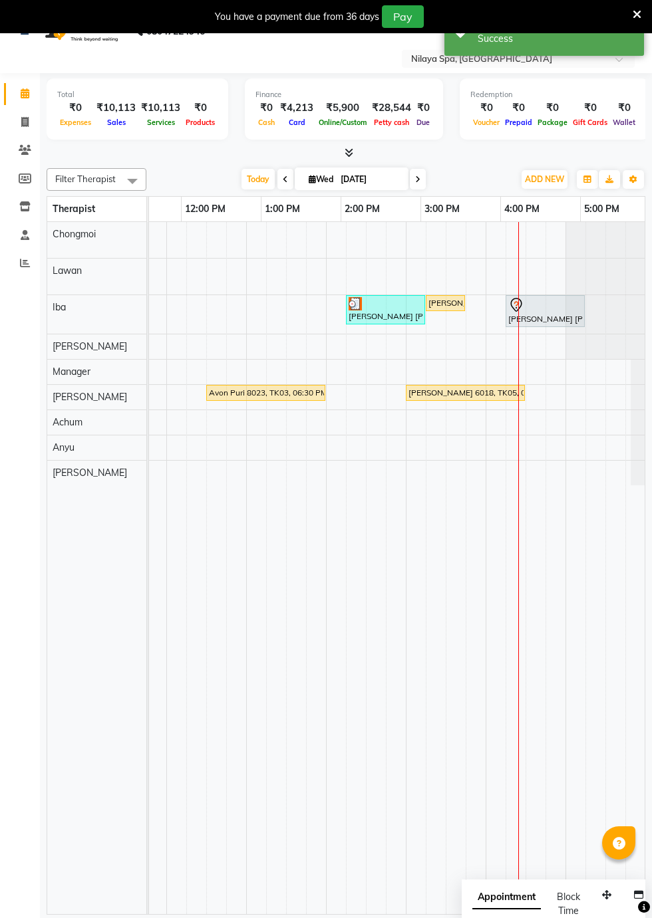
scroll to position [0, 860]
click at [553, 299] on div at bounding box center [545, 305] width 74 height 16
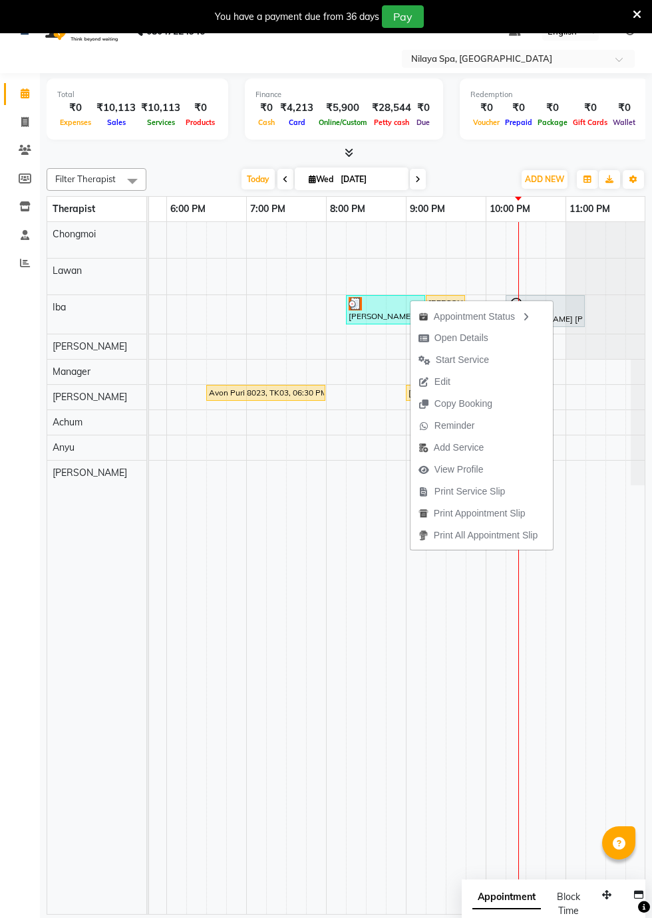
click at [470, 355] on span "Start Service" at bounding box center [462, 360] width 53 height 14
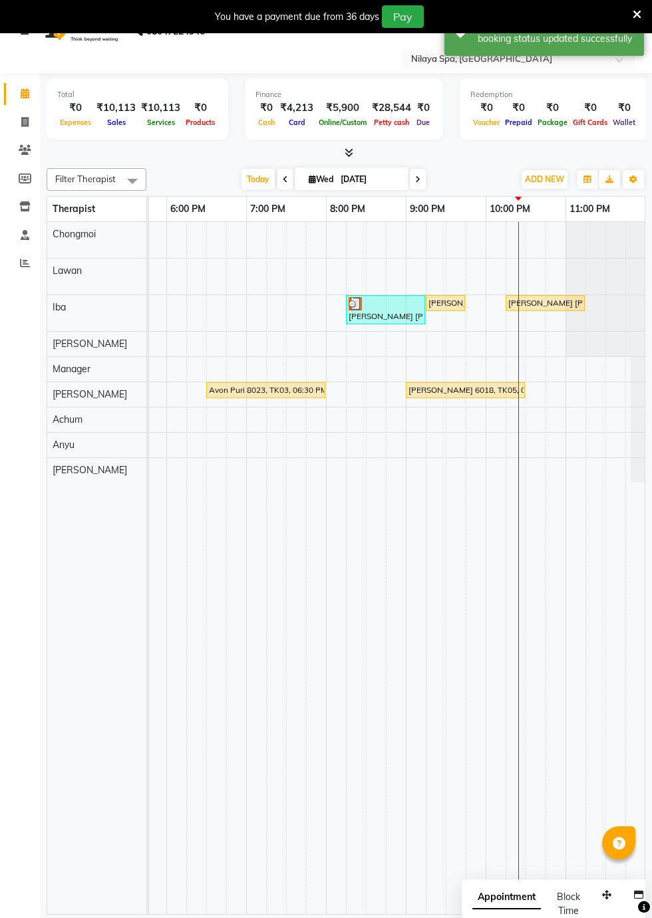
click at [557, 299] on div "[PERSON_NAME] [PERSON_NAME] 2019, TK06, 10:15 PM-11:15 PM, Traditional Swedish …" at bounding box center [545, 303] width 76 height 12
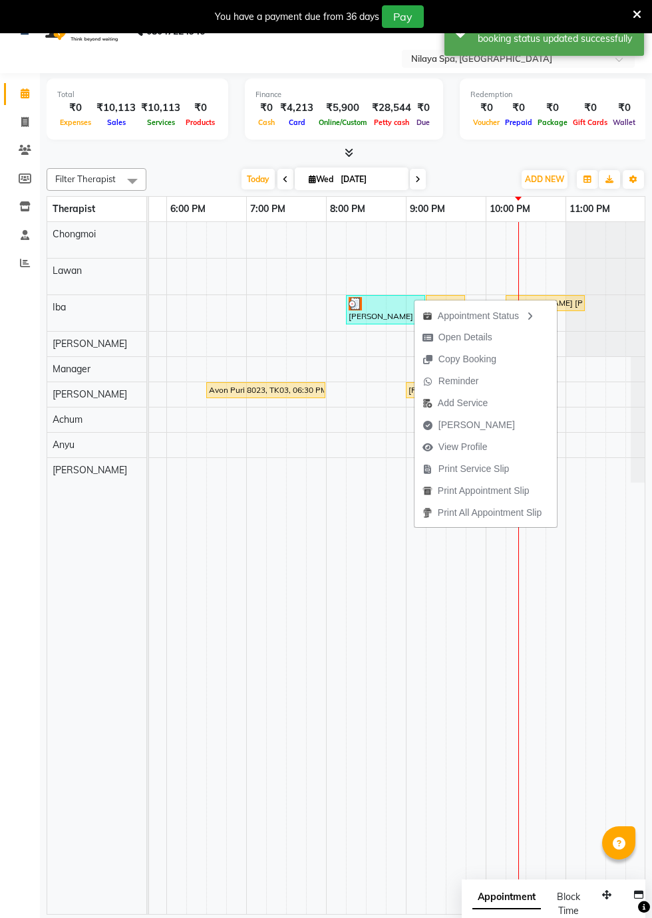
click at [461, 423] on span "[PERSON_NAME]" at bounding box center [476, 425] width 76 height 14
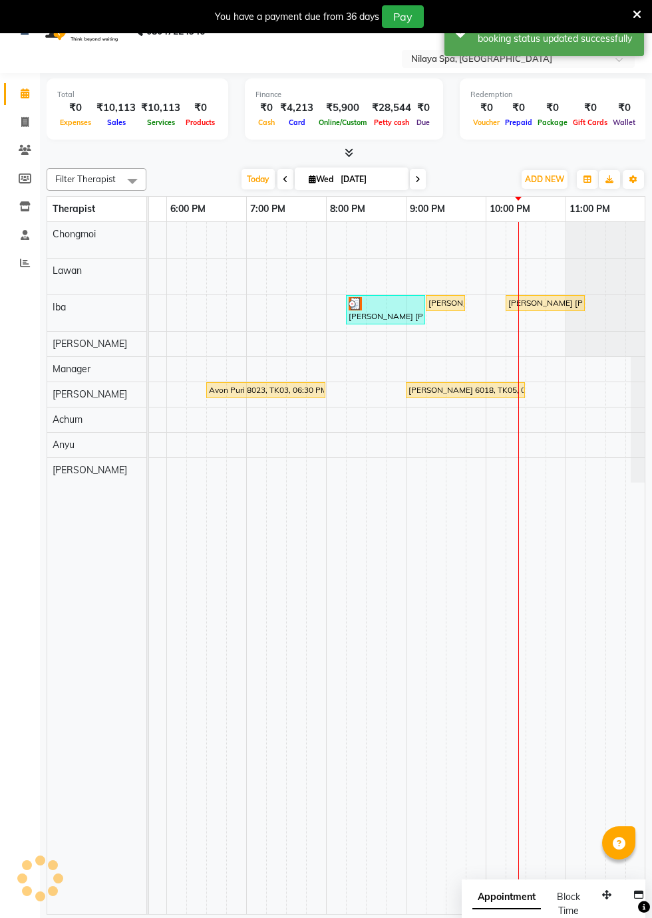
select select "service"
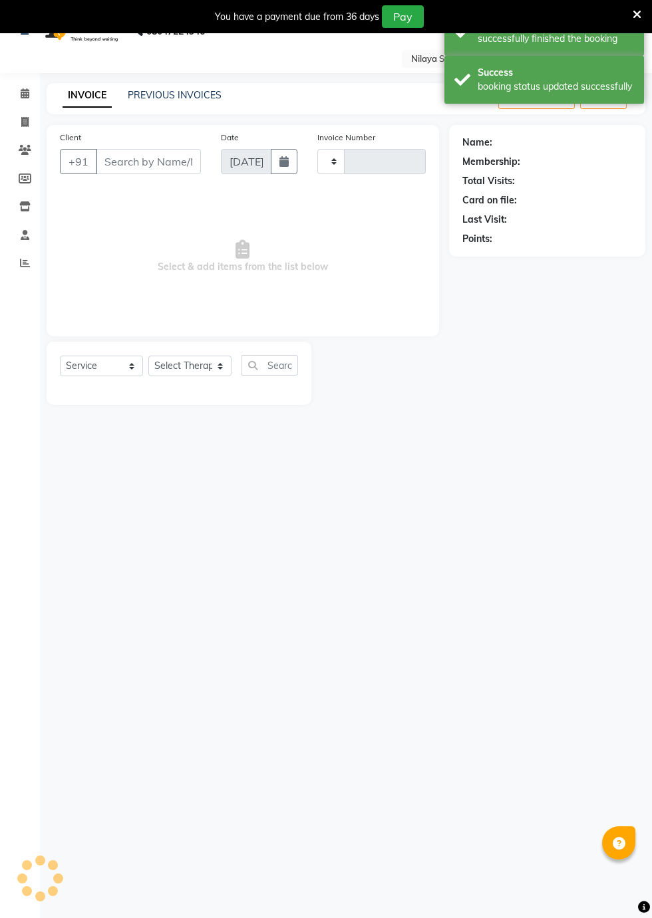
type input "0185"
select select "8676"
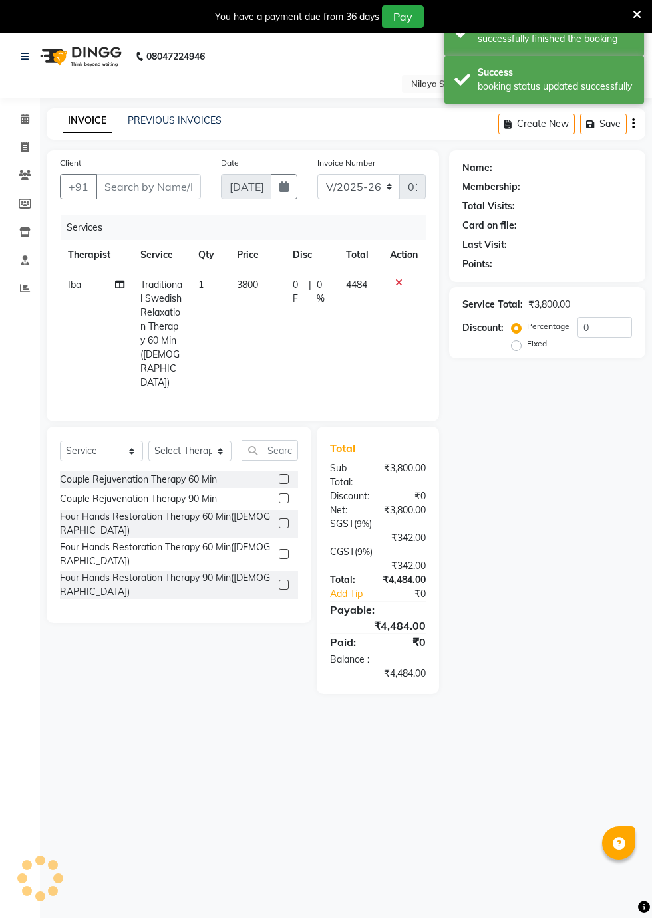
type input "65******20"
select select "87572"
